Goal: Task Accomplishment & Management: Complete application form

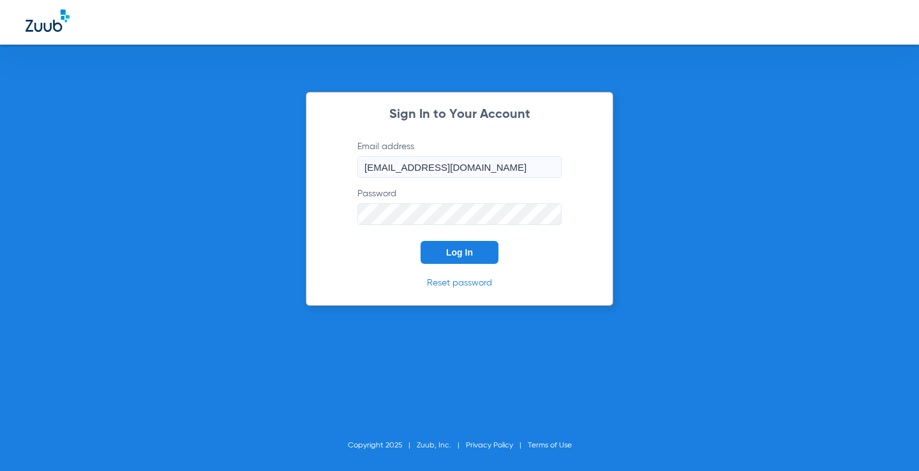
click at [456, 253] on span "Log In" at bounding box center [459, 253] width 27 height 10
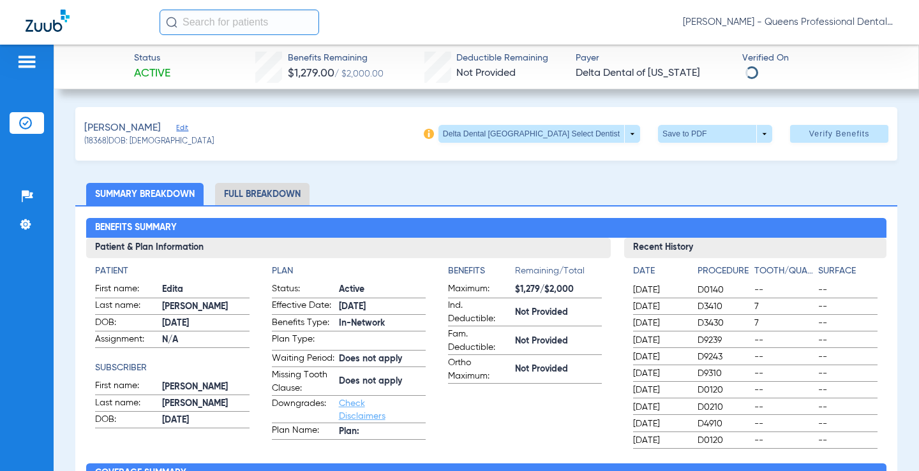
click at [30, 64] on img at bounding box center [27, 61] width 20 height 15
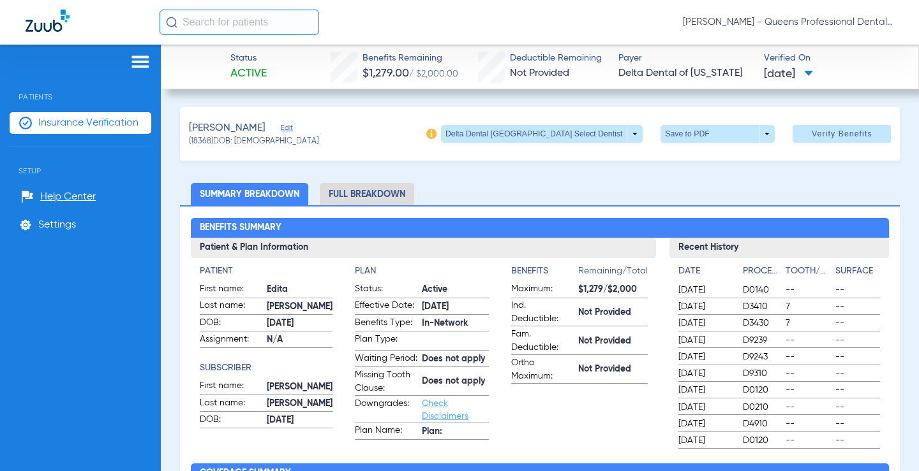
click at [76, 125] on span "Insurance Verification" at bounding box center [88, 123] width 100 height 13
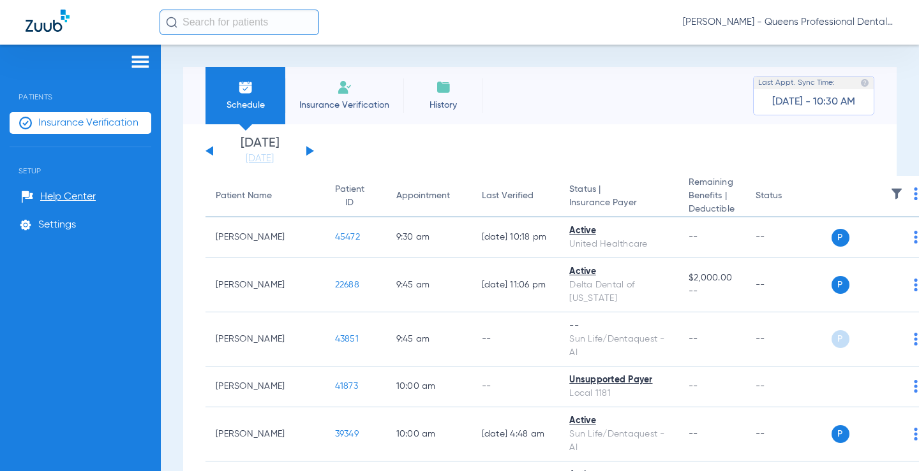
click at [328, 88] on li "Insurance Verification" at bounding box center [344, 95] width 118 height 57
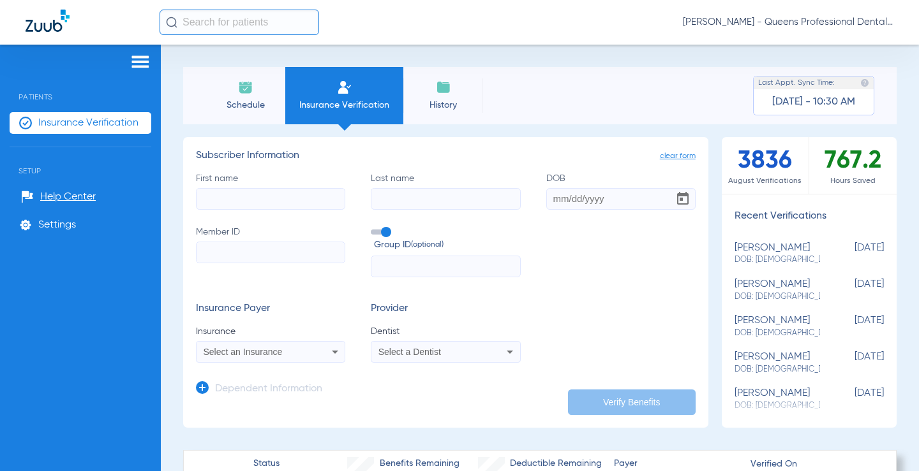
click at [255, 201] on input "First name" at bounding box center [270, 199] width 149 height 22
type input "Edita"
type input "[PERSON_NAME]"
click at [239, 255] on input "Member ID" at bounding box center [270, 253] width 149 height 22
type input "W292089135"
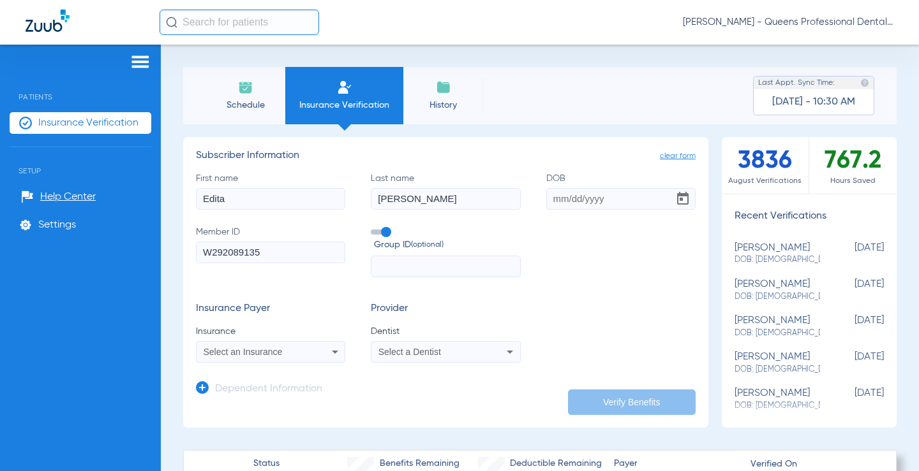
click at [569, 193] on input "DOB" at bounding box center [620, 199] width 149 height 22
click at [551, 196] on input "DOB Required" at bounding box center [620, 199] width 149 height 22
click at [564, 197] on input "05131976" at bounding box center [620, 199] width 149 height 22
type input "[DATE]"
click at [348, 299] on form "First name [PERSON_NAME] Last name [PERSON_NAME] DOB [DEMOGRAPHIC_DATA] Member …" at bounding box center [446, 267] width 500 height 191
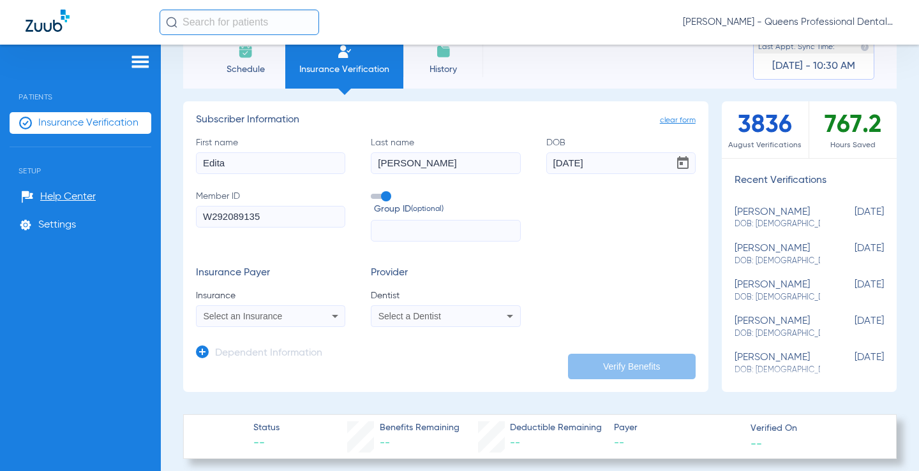
scroll to position [61, 0]
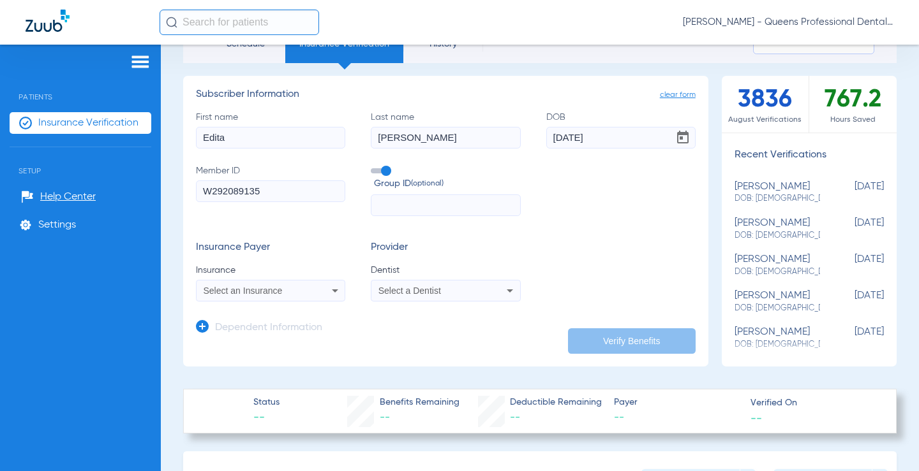
click at [301, 293] on div "Select an Insurance" at bounding box center [258, 290] width 108 height 9
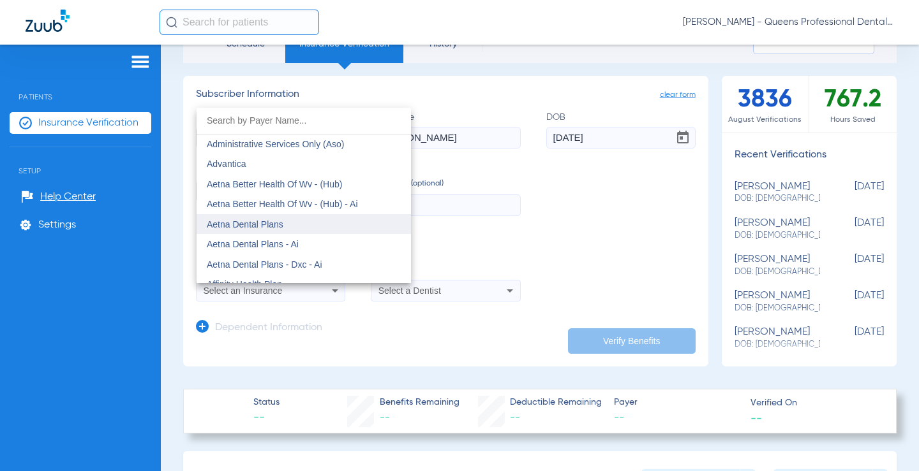
click at [258, 223] on span "Aetna Dental Plans" at bounding box center [245, 224] width 77 height 10
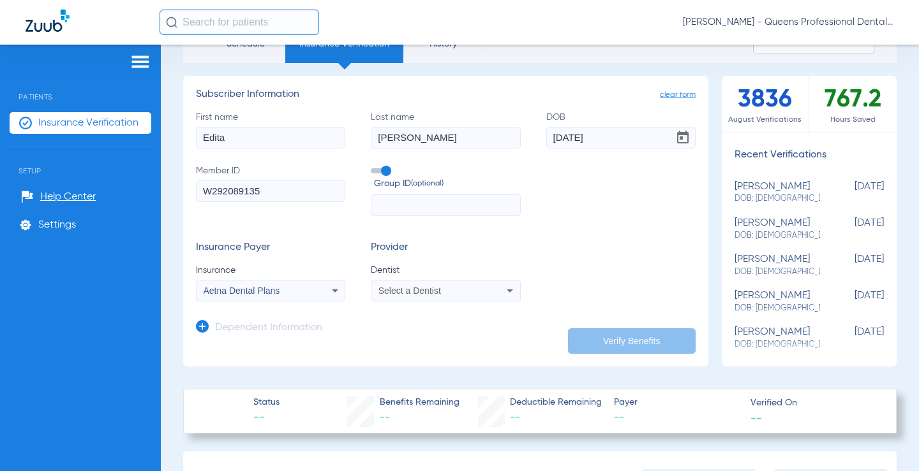
click at [455, 291] on div "Select a Dentist" at bounding box center [432, 290] width 108 height 9
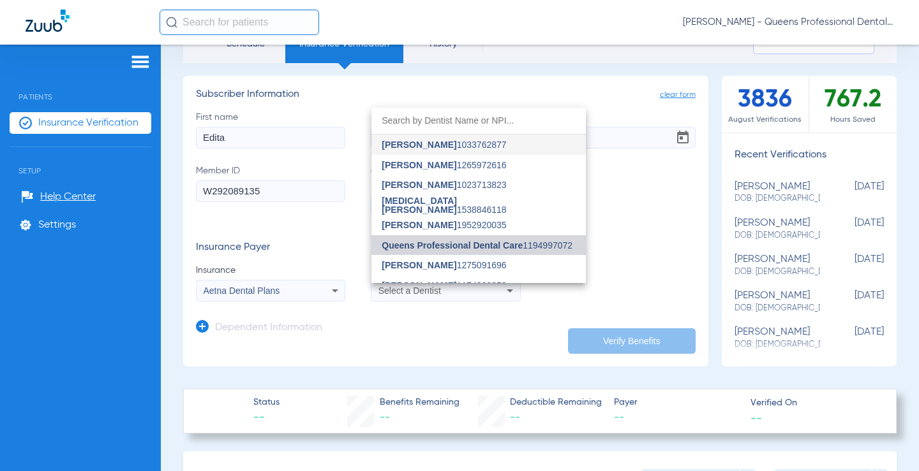
click at [439, 246] on span "Queens Professional Dental Care" at bounding box center [452, 246] width 141 height 10
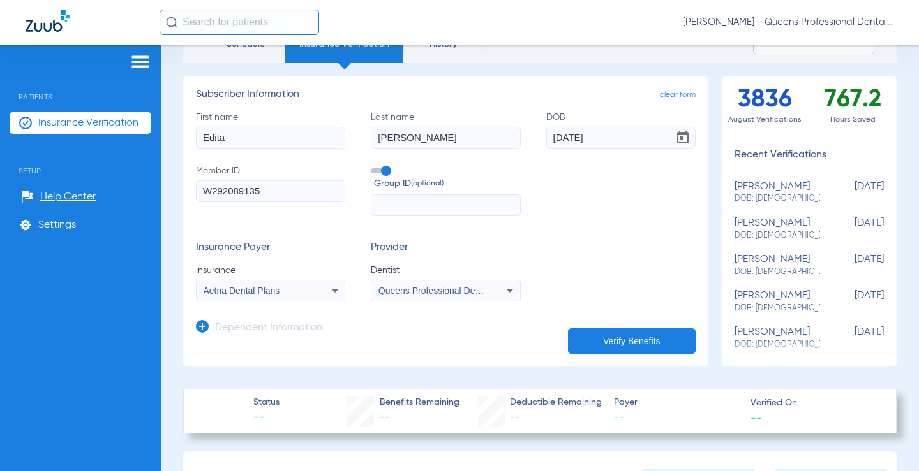
click at [436, 288] on span "Queens Professional Dental Care 1194997072" at bounding box center [470, 291] width 185 height 10
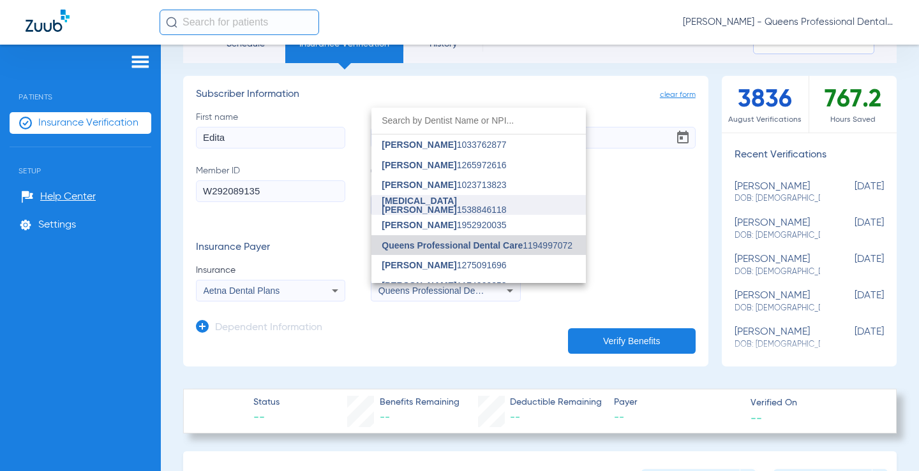
scroll to position [33, 0]
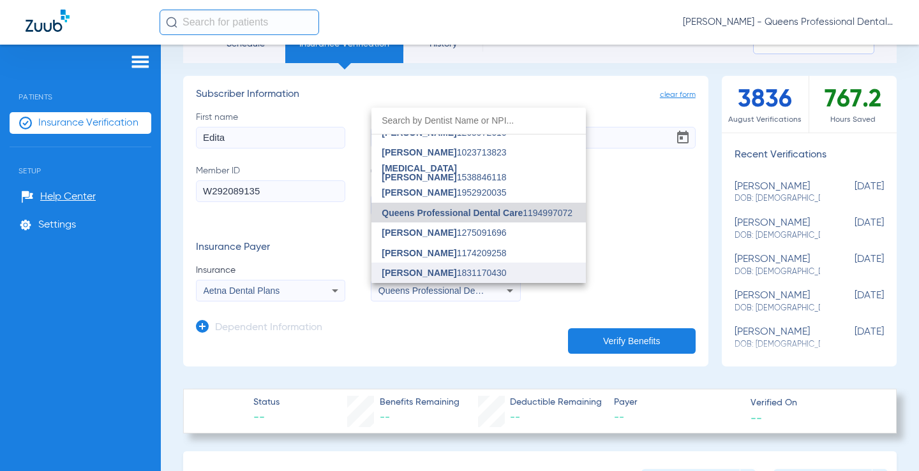
click at [427, 272] on span "[PERSON_NAME]" at bounding box center [419, 273] width 75 height 10
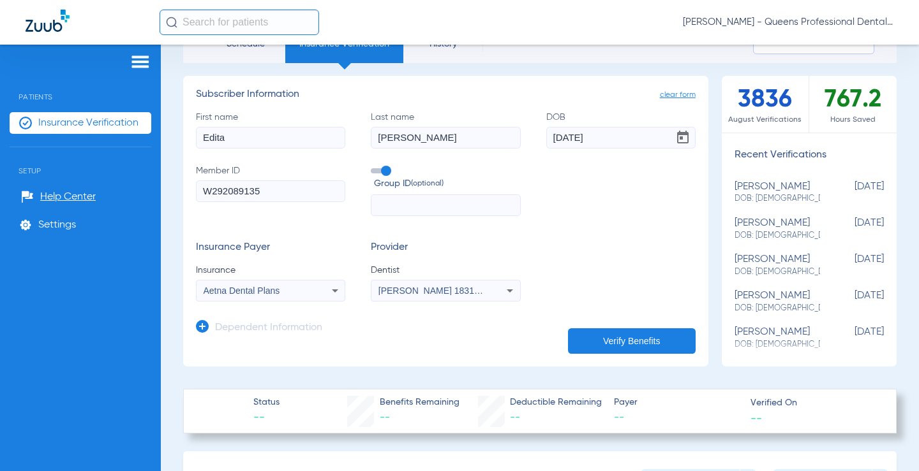
click at [530, 263] on div "Insurance Payer Insurance Aetna Dental Plans Provider Dentist [PERSON_NAME] 183…" at bounding box center [446, 272] width 500 height 60
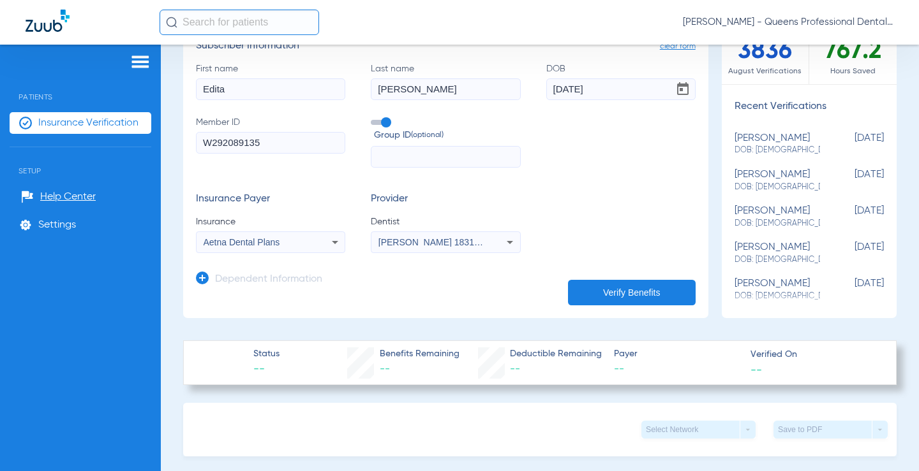
scroll to position [184, 0]
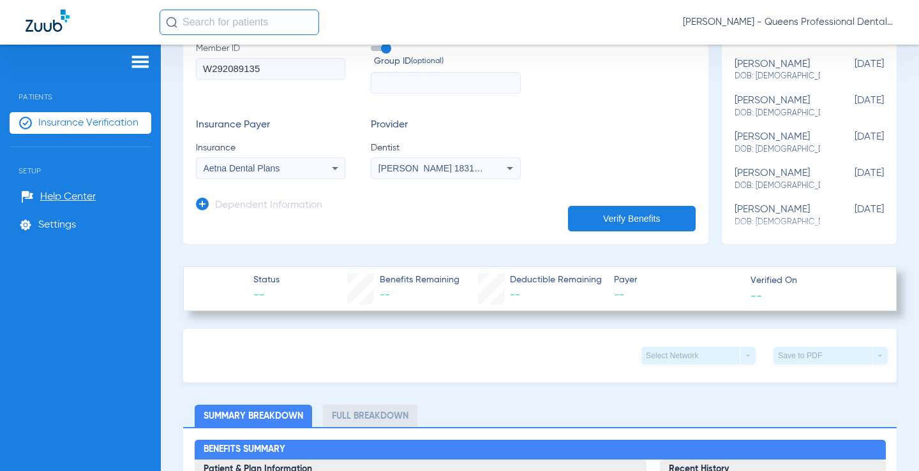
click at [622, 220] on button "Verify Benefits" at bounding box center [632, 219] width 128 height 26
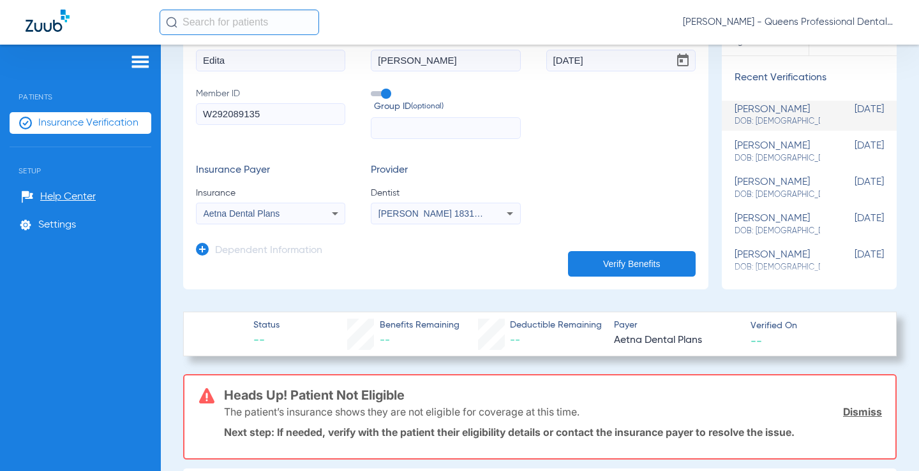
scroll to position [122, 0]
